Goal: Task Accomplishment & Management: Use online tool/utility

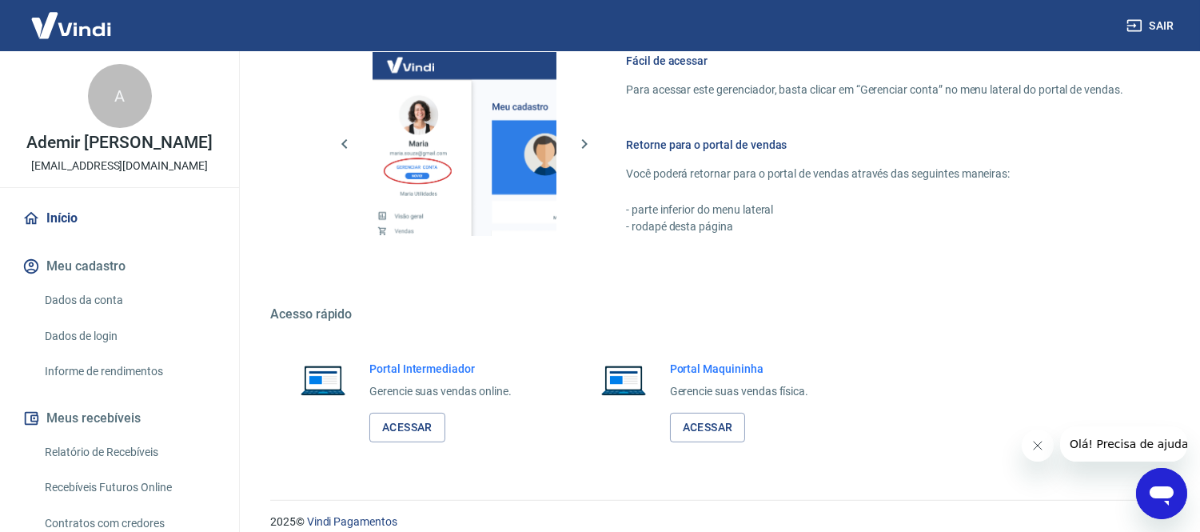
scroll to position [731, 0]
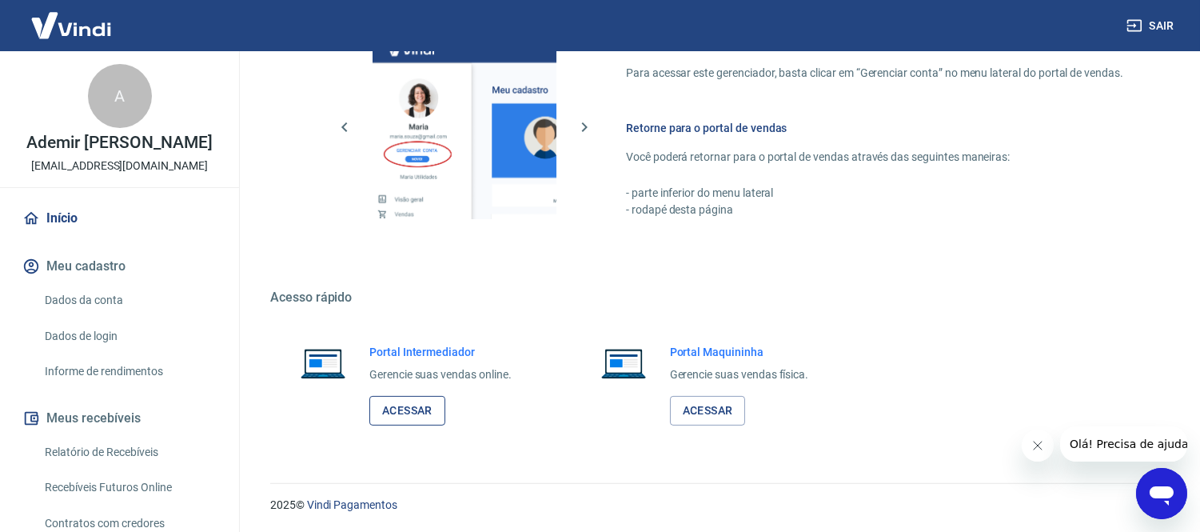
click at [379, 408] on link "Acessar" at bounding box center [407, 411] width 76 height 30
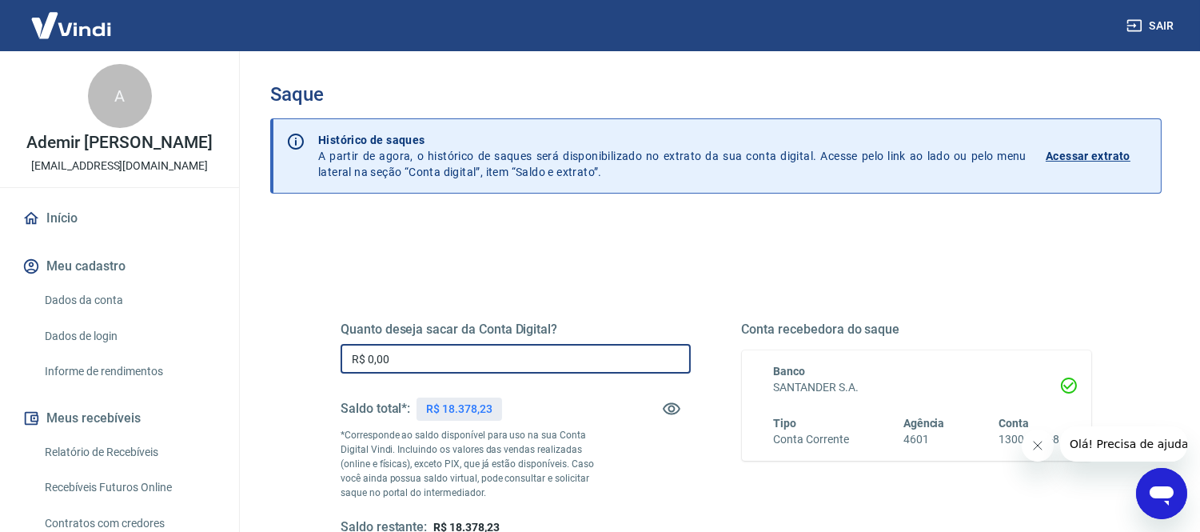
click at [418, 363] on input "R$ 0,00" at bounding box center [516, 359] width 350 height 30
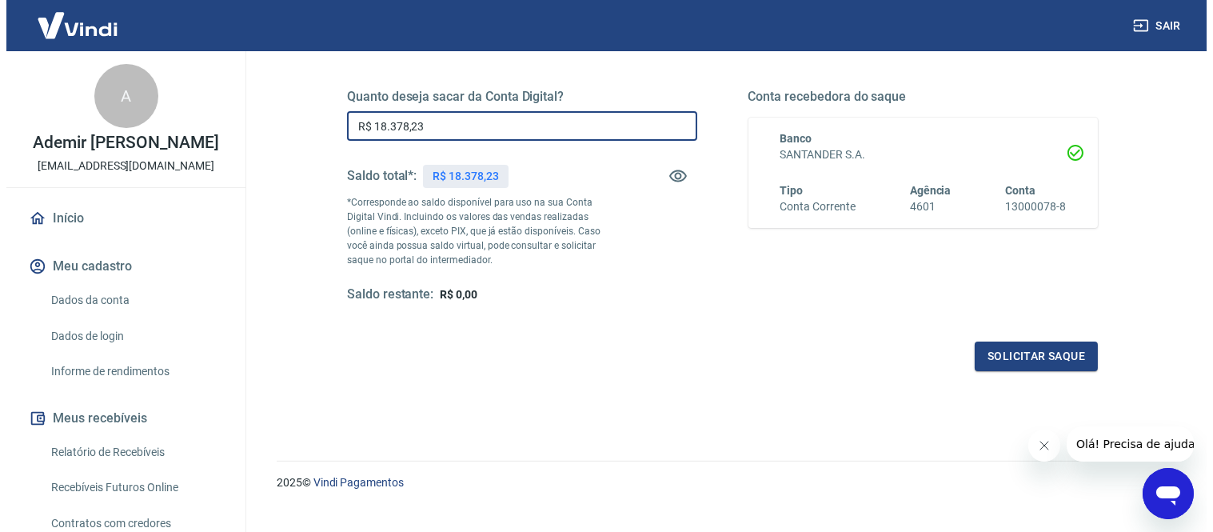
scroll to position [258, 0]
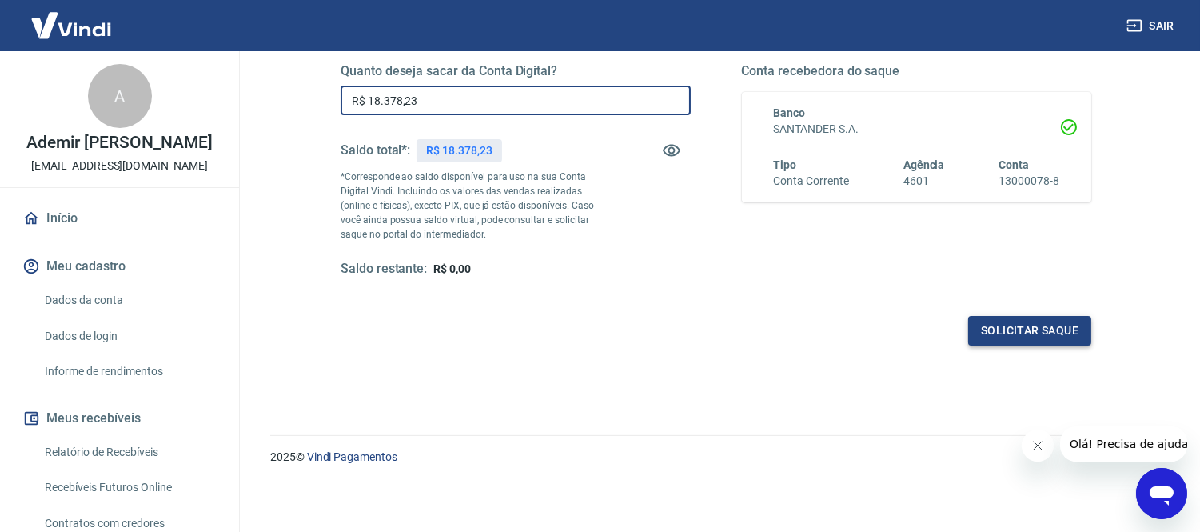
type input "R$ 18.378,23"
click at [1012, 329] on button "Solicitar saque" at bounding box center [1029, 331] width 123 height 30
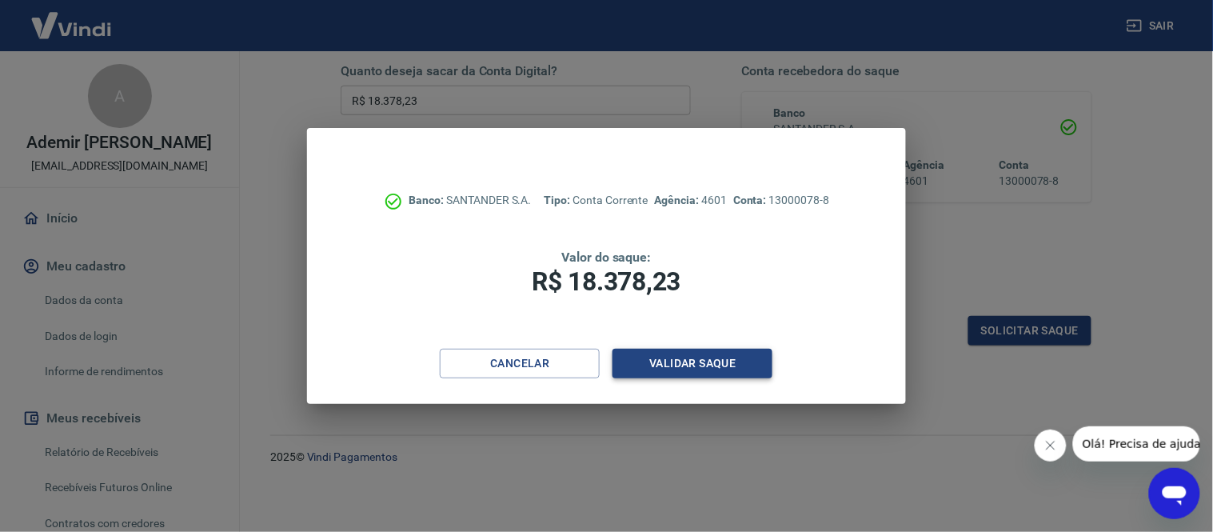
click at [697, 360] on button "Validar saque" at bounding box center [692, 364] width 160 height 30
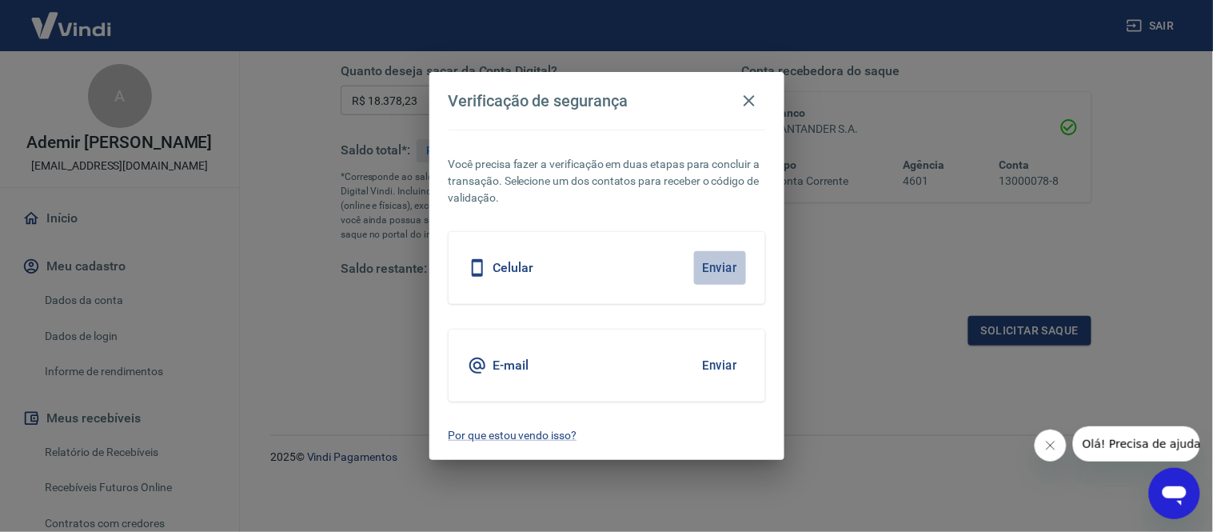
click at [732, 265] on button "Enviar" at bounding box center [720, 268] width 52 height 34
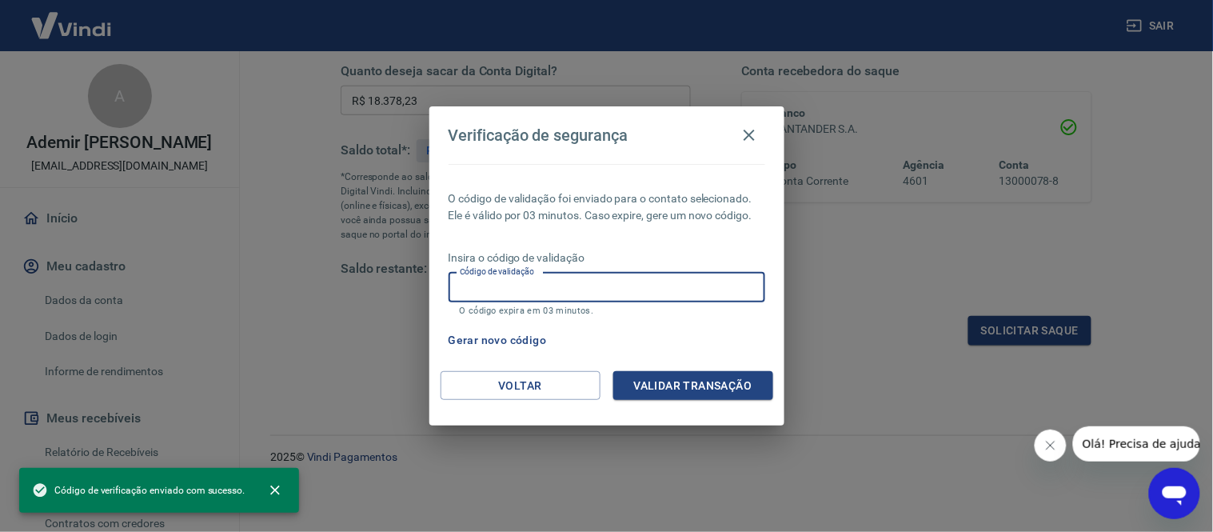
click at [715, 275] on input "Código de validação" at bounding box center [607, 288] width 317 height 30
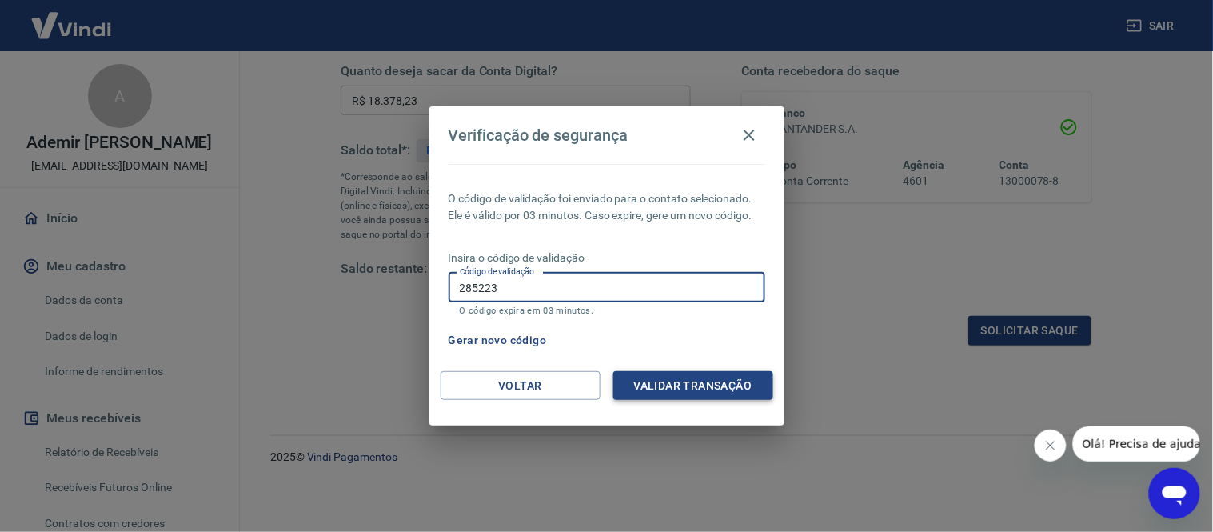
type input "285223"
click at [716, 385] on button "Validar transação" at bounding box center [693, 386] width 160 height 30
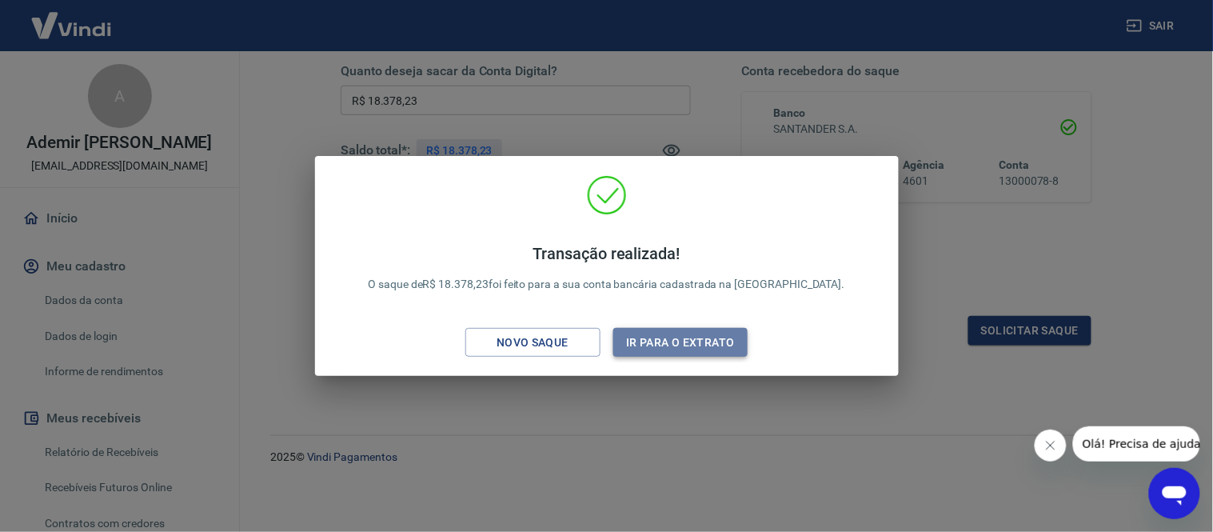
click at [696, 354] on button "Ir para o extrato" at bounding box center [680, 343] width 135 height 30
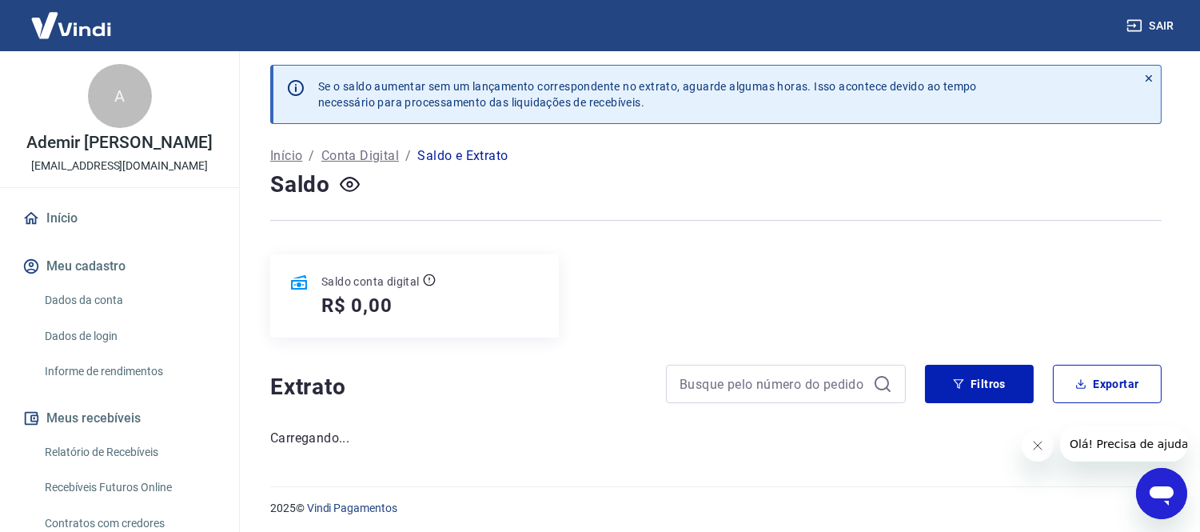
scroll to position [10, 0]
